Goal: Navigation & Orientation: Find specific page/section

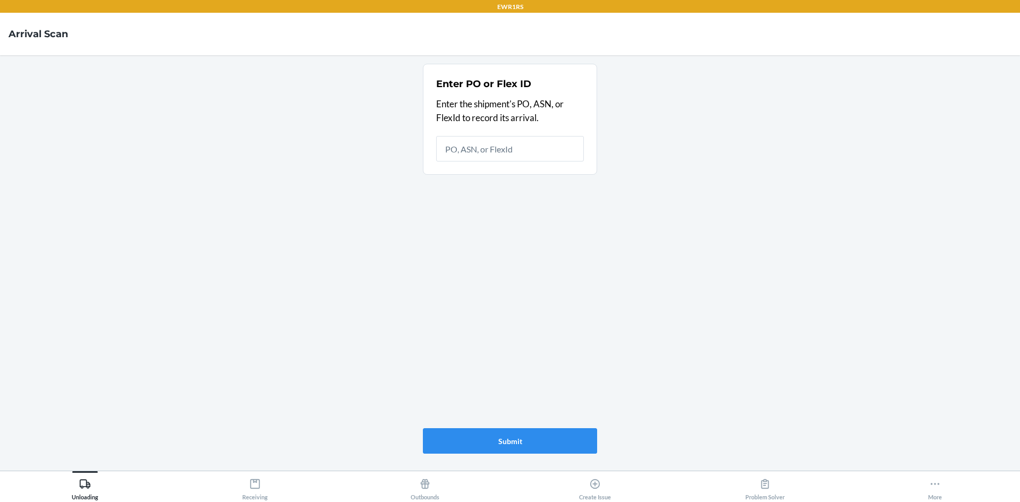
drag, startPoint x: 719, startPoint y: 430, endPoint x: 868, endPoint y: 488, distance: 159.8
click at [731, 430] on main "Enter PO or Flex ID Enter the shipment's PO, ASN, or FlexId to record its arriv…" at bounding box center [510, 262] width 1020 height 415
click at [899, 483] on button "More" at bounding box center [935, 485] width 170 height 29
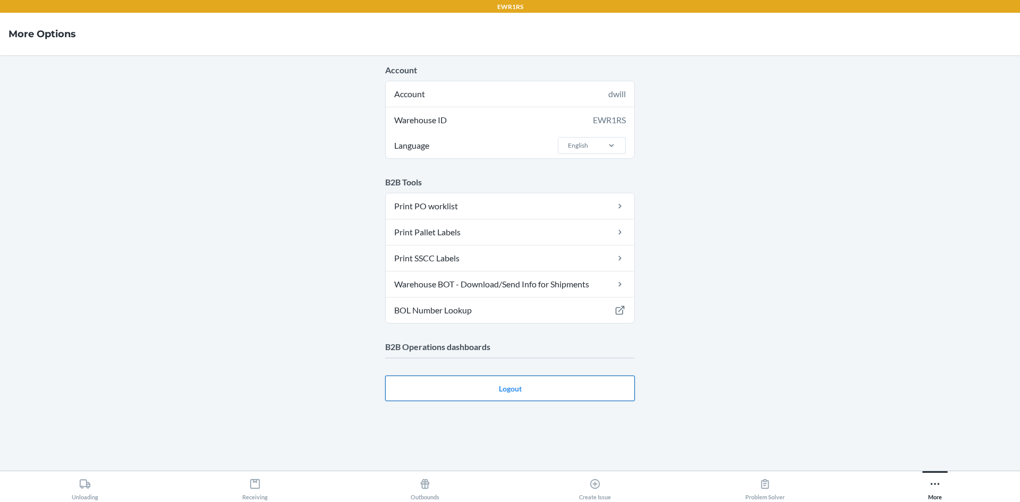
click at [495, 380] on button "Logout" at bounding box center [510, 389] width 250 height 26
